Goal: Information Seeking & Learning: Learn about a topic

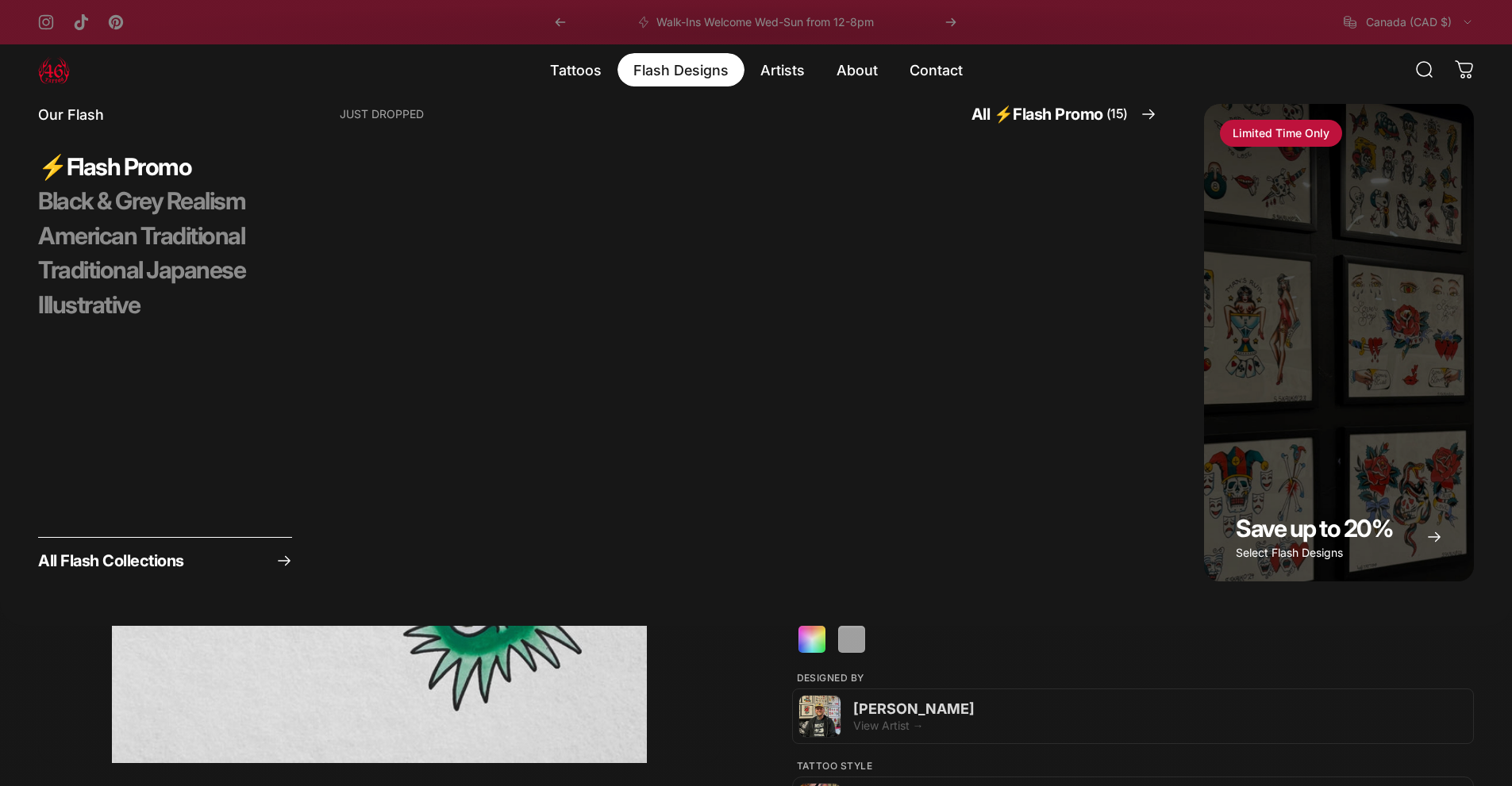
click at [659, 75] on magnet-element "Flash Designs Flash Designs" at bounding box center [680, 70] width 127 height 33
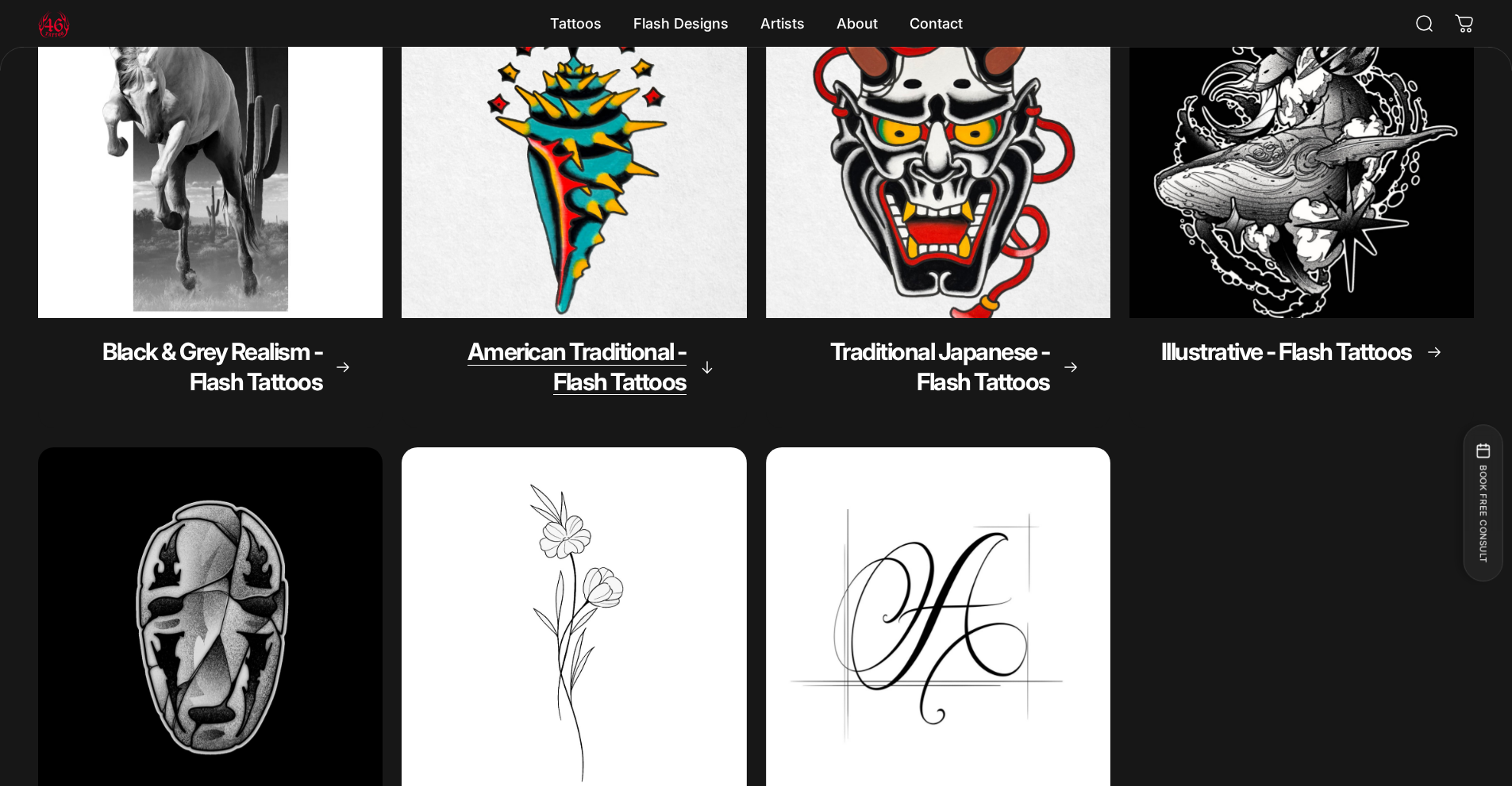
scroll to position [313, 0]
click at [618, 190] on img "American Traditional - Flash Tattoos" at bounding box center [573, 146] width 362 height 362
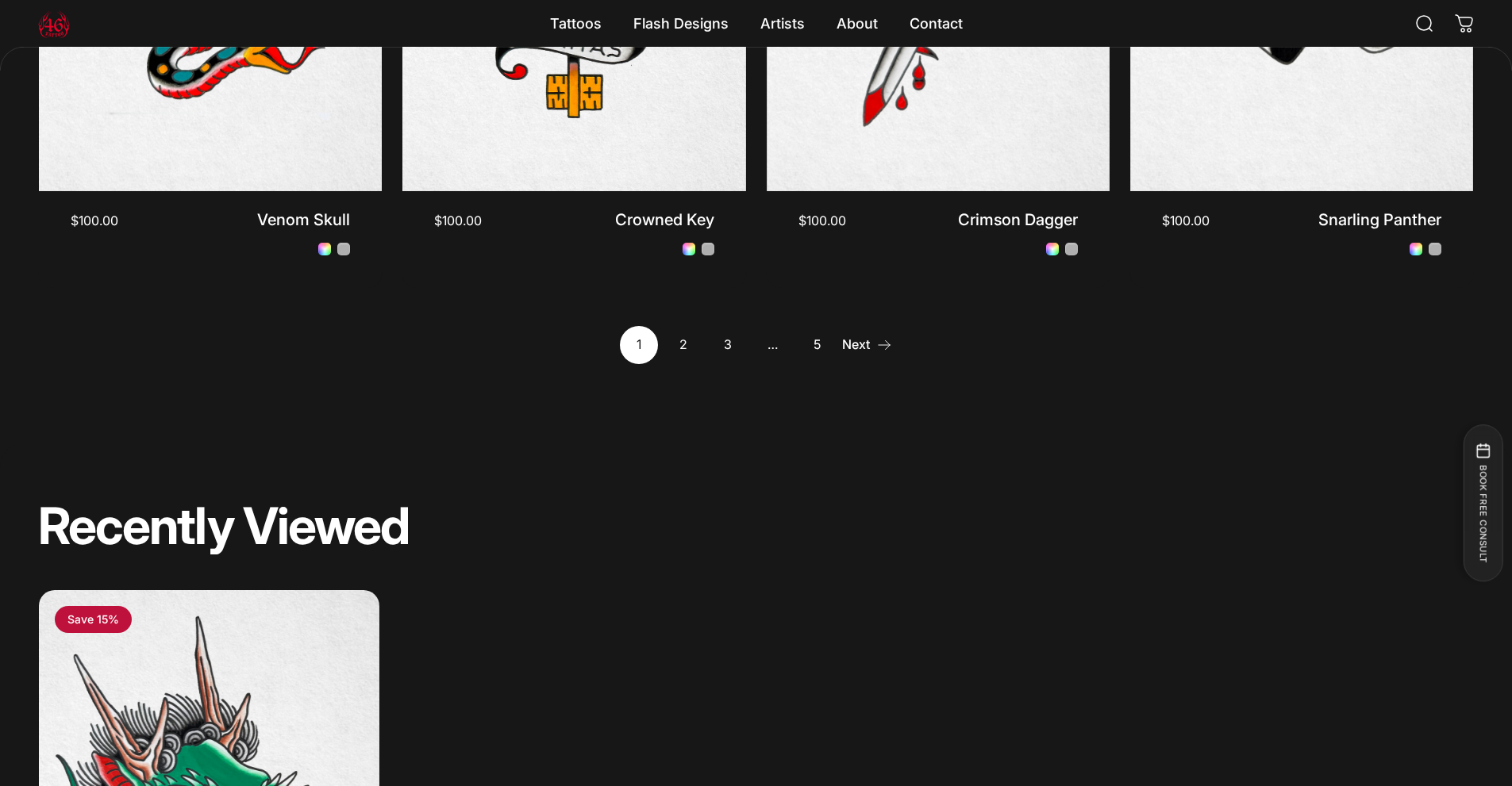
scroll to position [2059, 0]
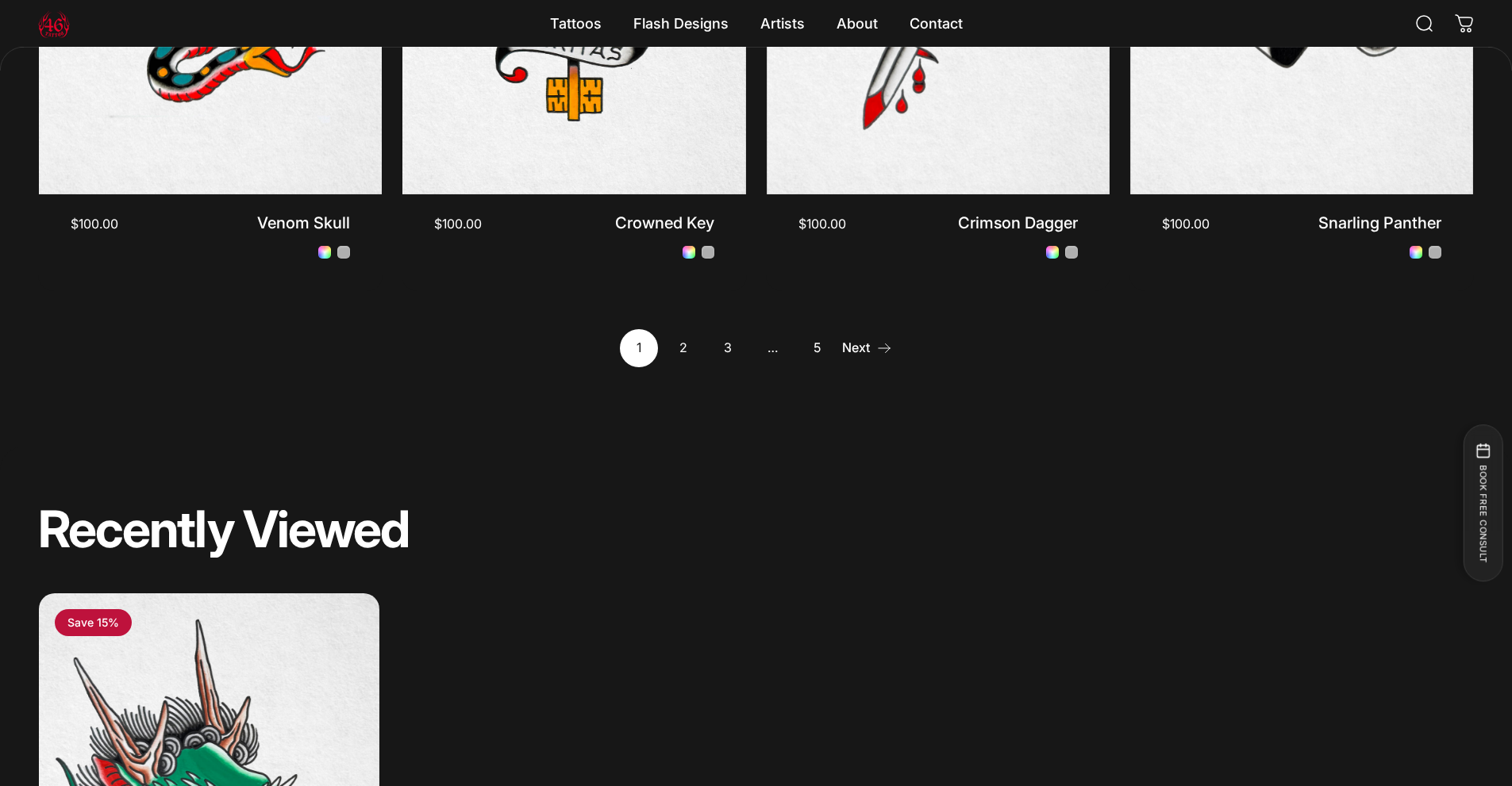
click at [869, 350] on link "Next" at bounding box center [867, 348] width 50 height 38
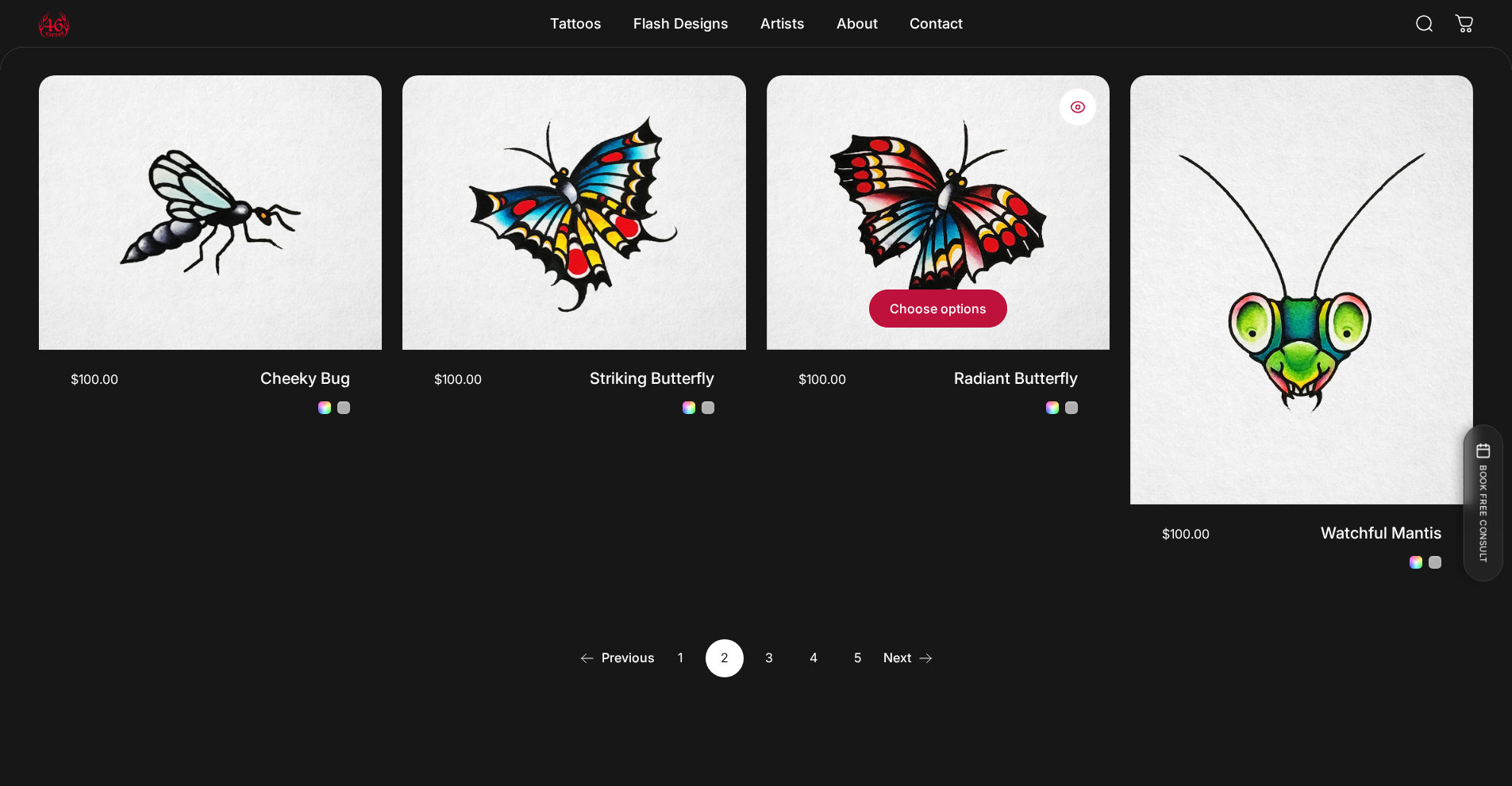
scroll to position [1821, 0]
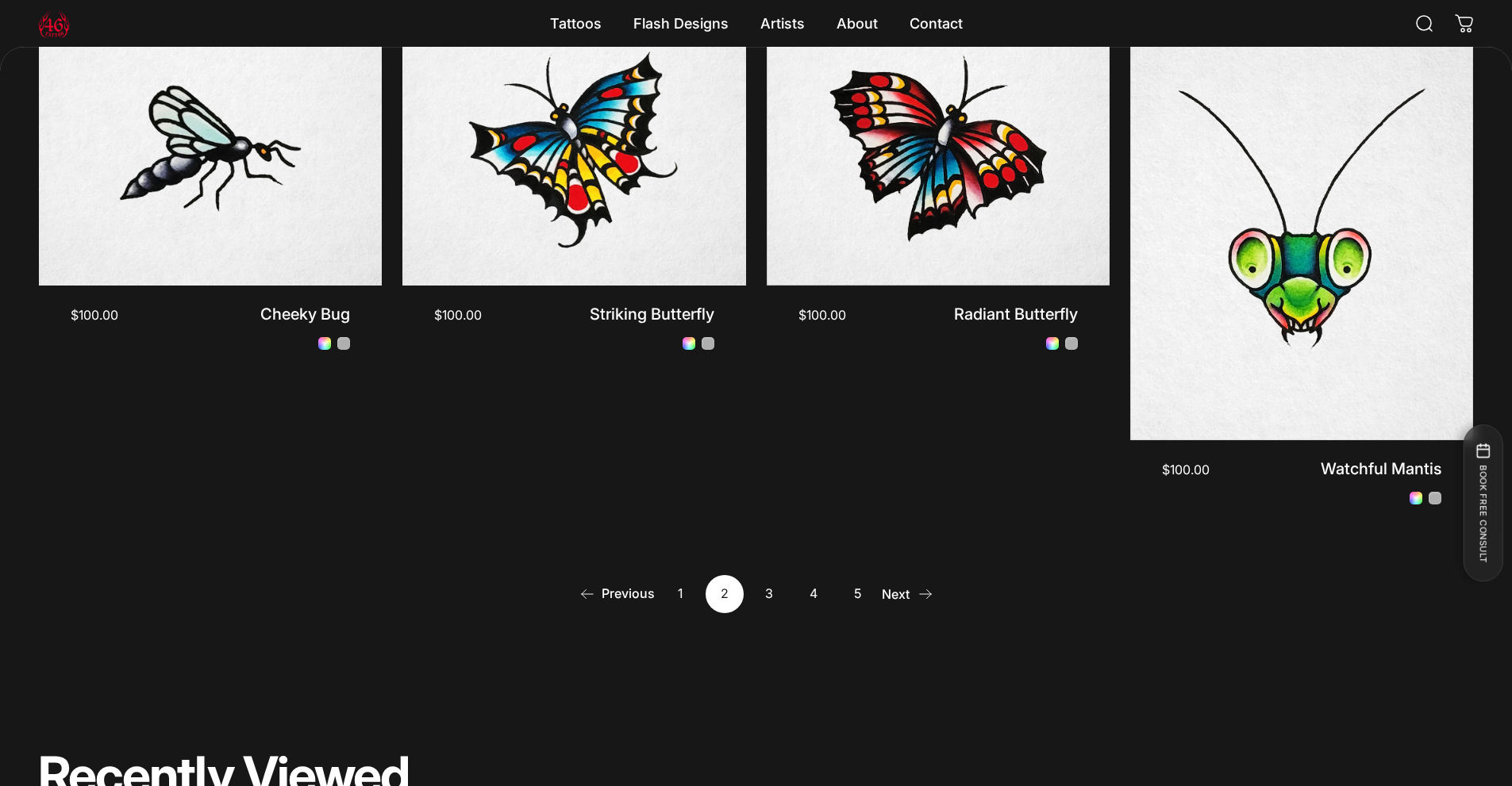
click at [898, 576] on link "Next" at bounding box center [908, 594] width 50 height 38
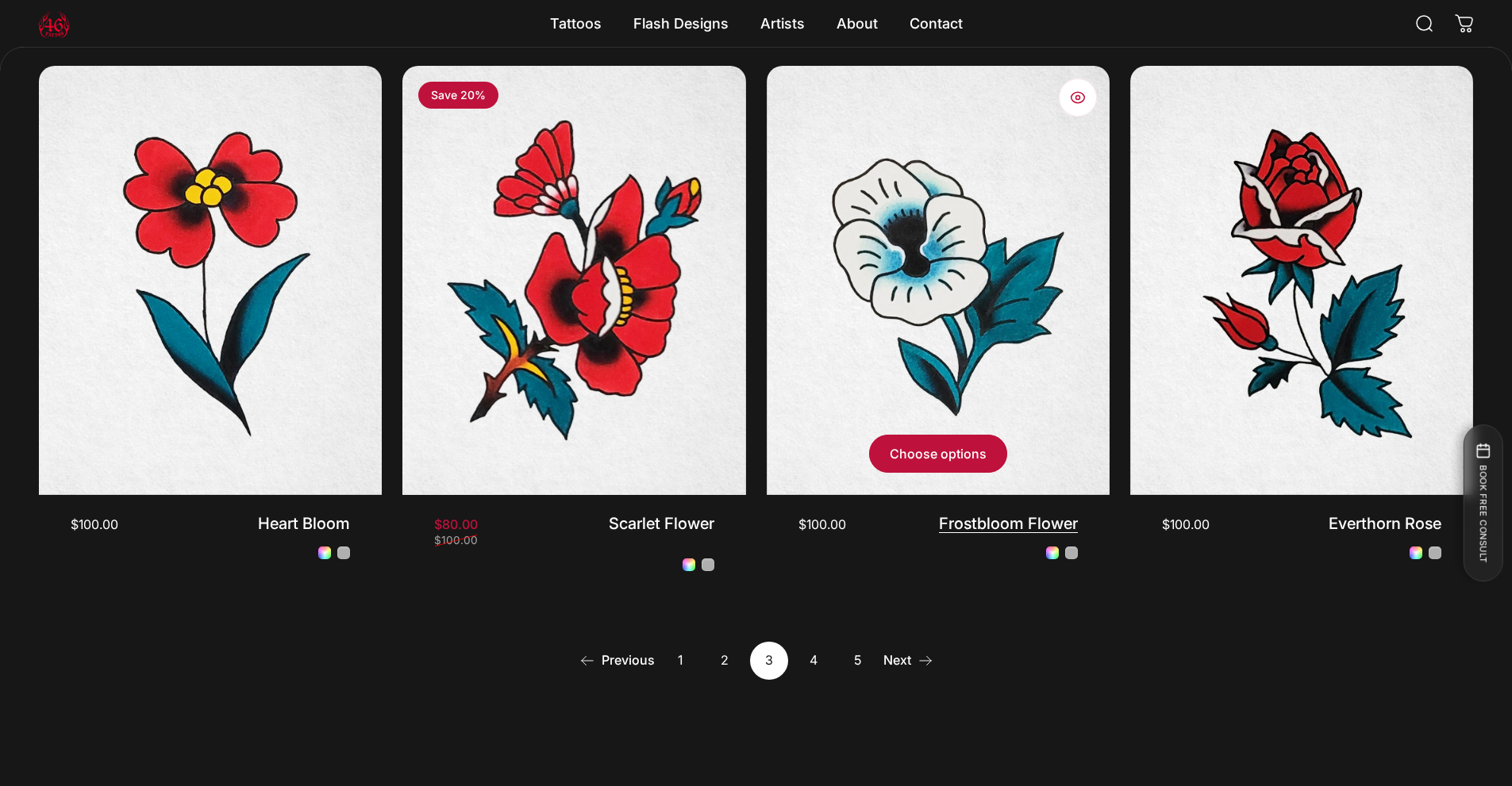
scroll to position [1821, 0]
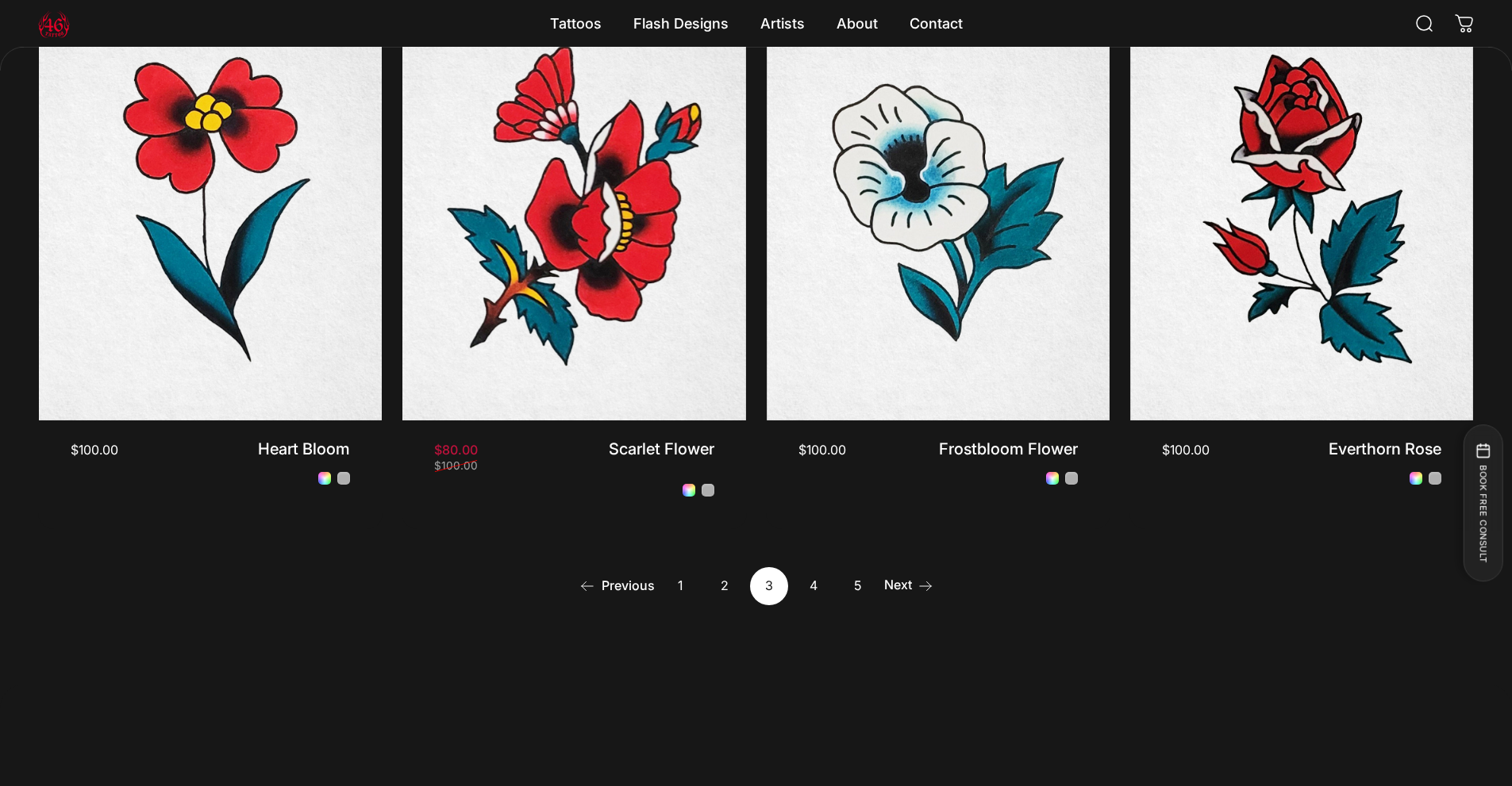
click at [918, 583] on icon "Next" at bounding box center [926, 587] width 16 height 16
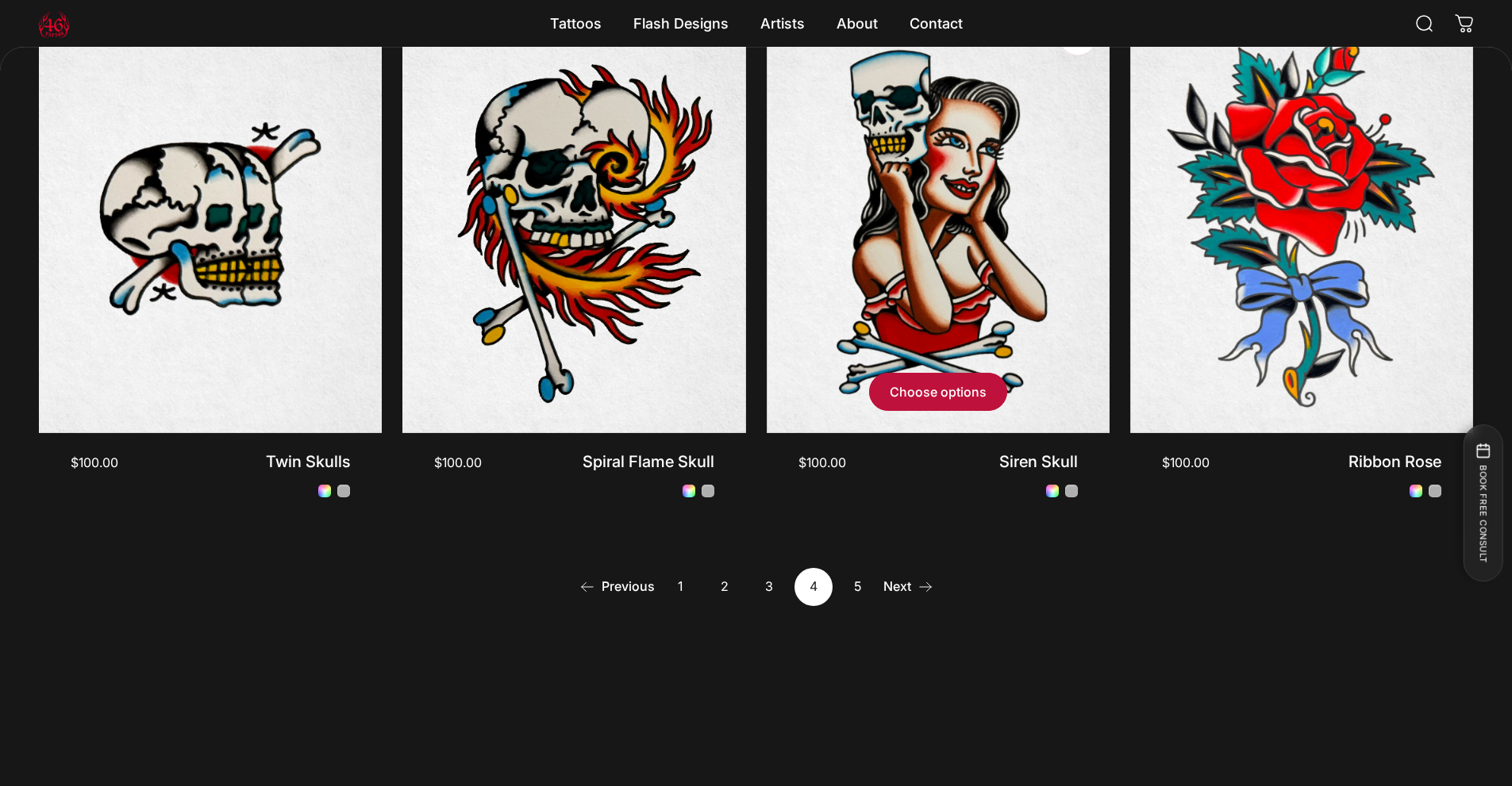
scroll to position [1821, 0]
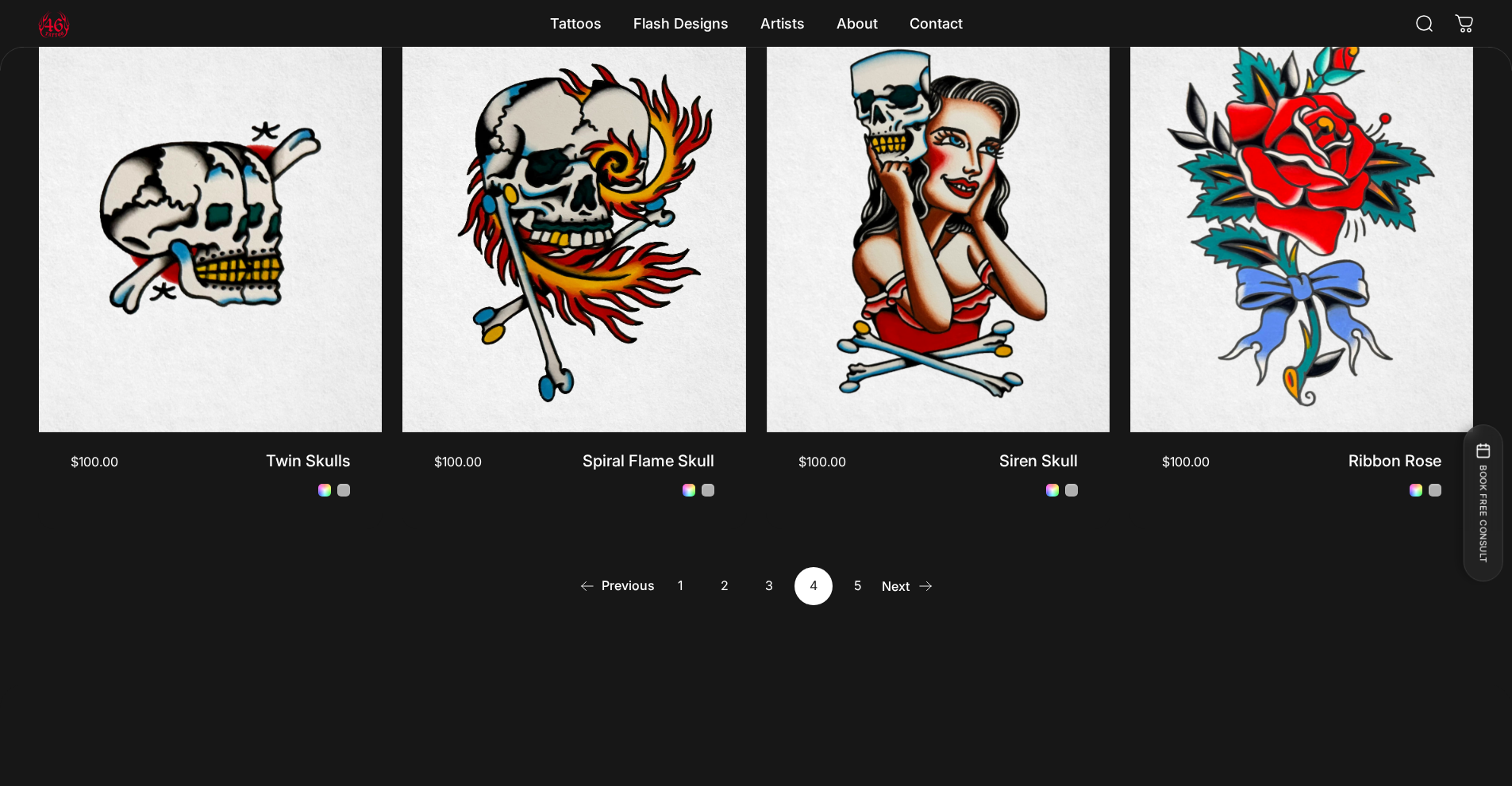
click at [898, 590] on link "Next" at bounding box center [908, 586] width 50 height 38
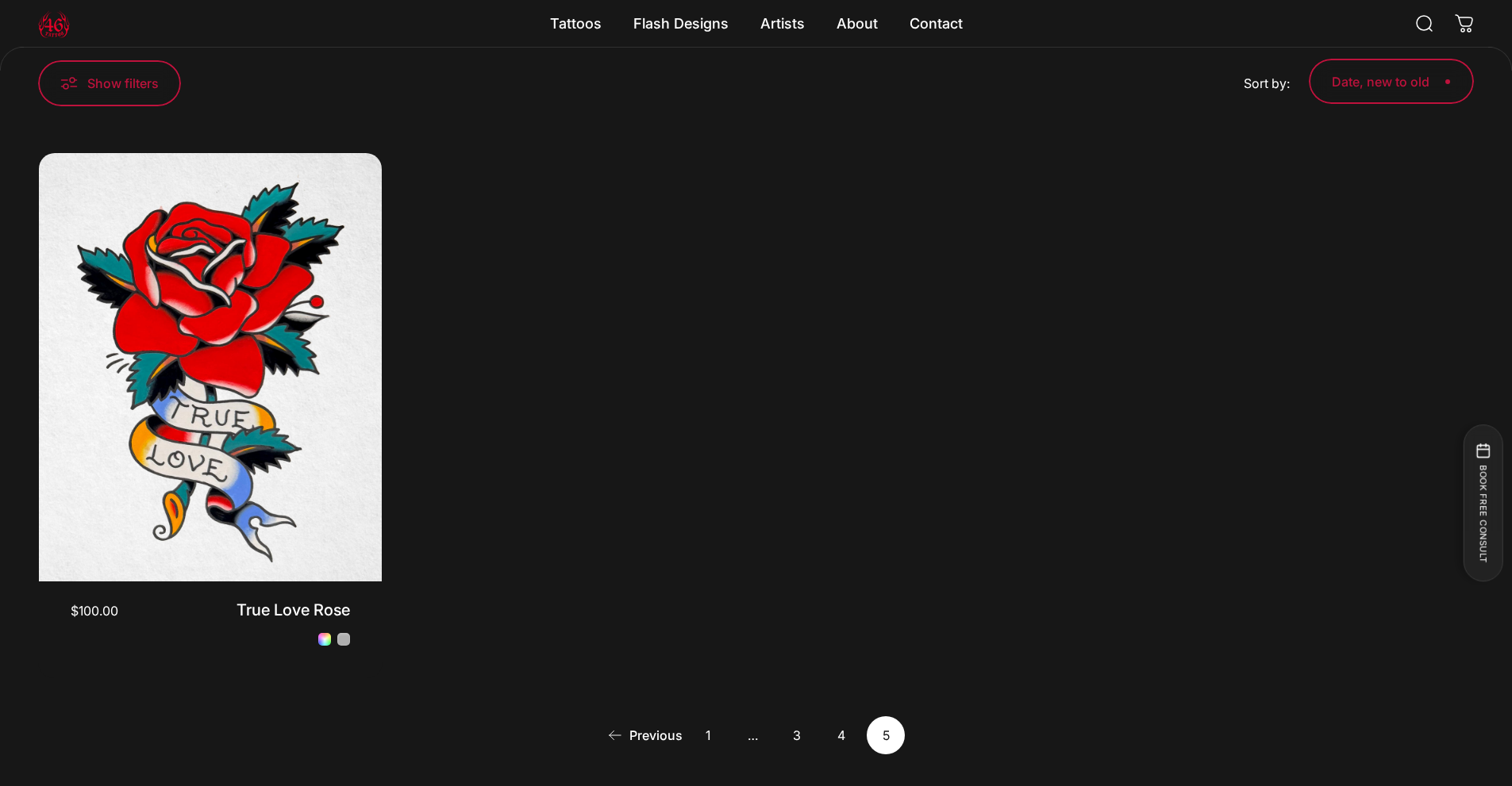
scroll to position [551, 0]
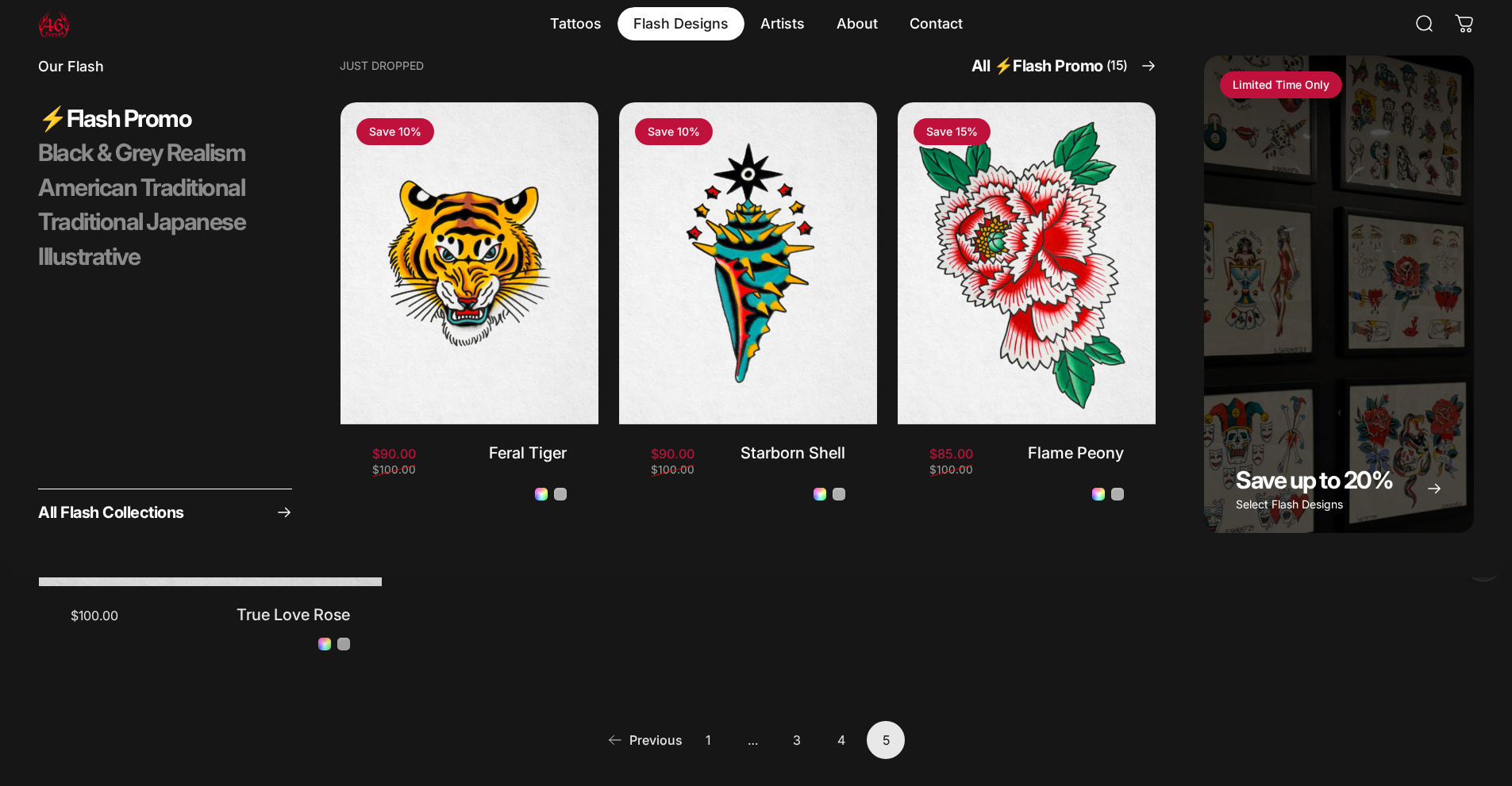
click at [686, 29] on magnet-element "Flash Designs Flash Designs" at bounding box center [680, 24] width 127 height 33
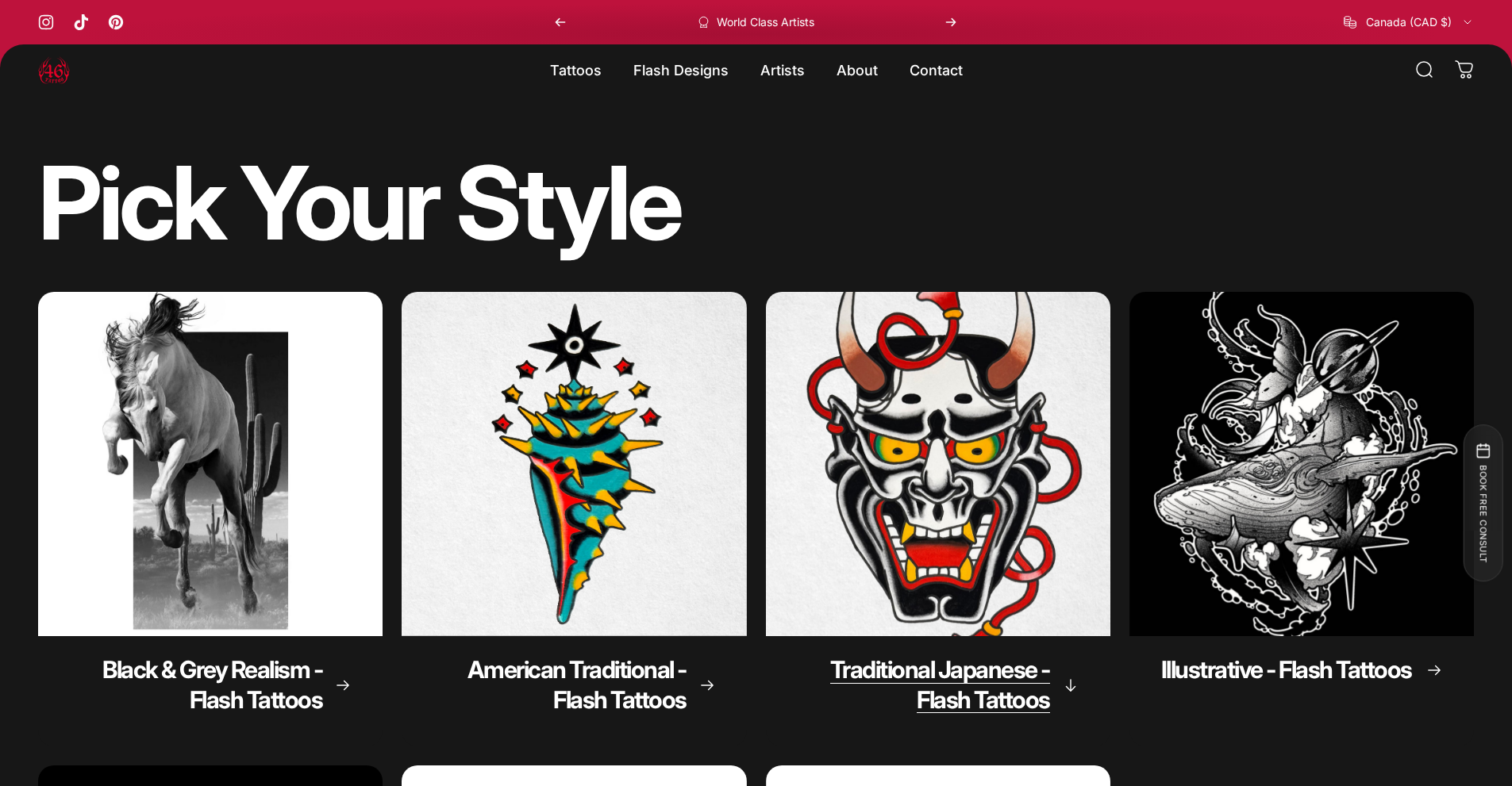
click at [1036, 475] on img "Traditional Japanese - Flash Tattoos" at bounding box center [938, 464] width 362 height 362
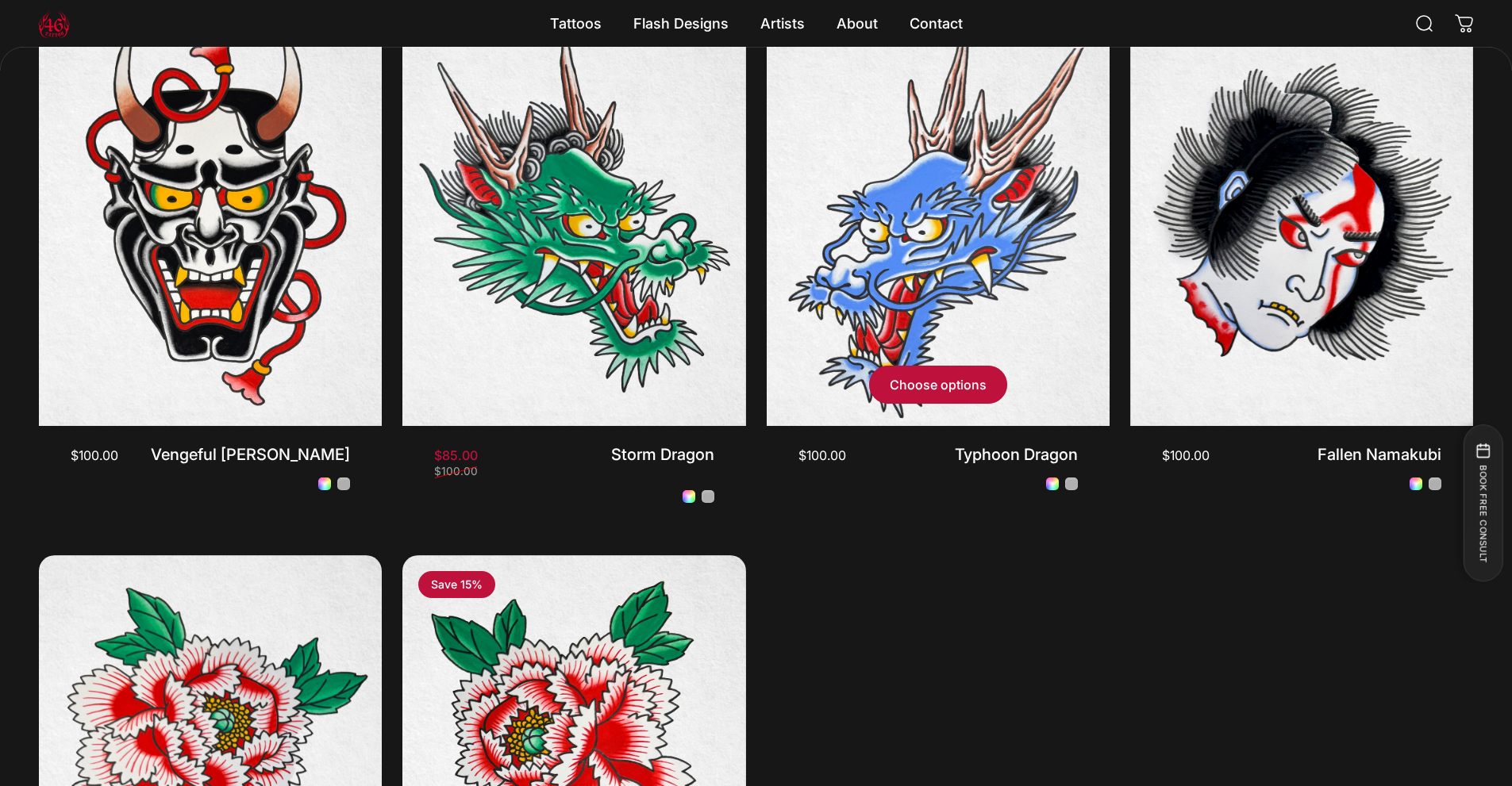
scroll to position [710, 0]
